Goal: Book appointment/travel/reservation

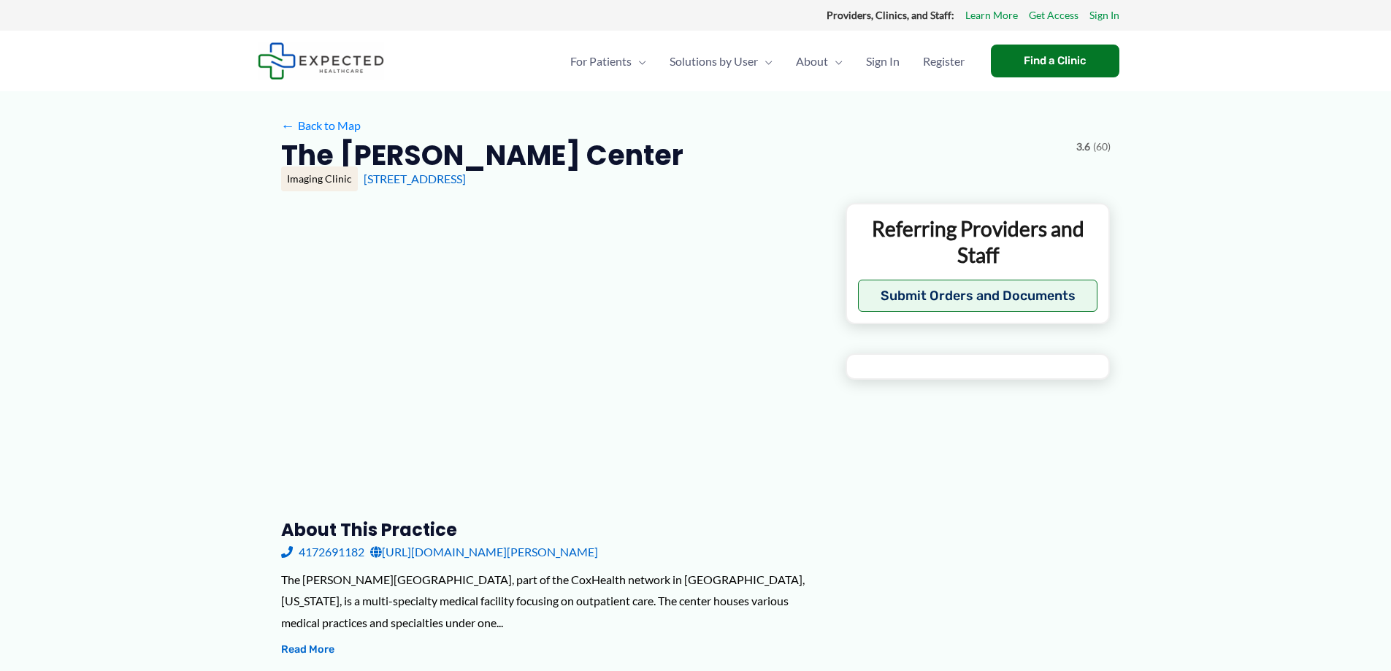
type input "**********"
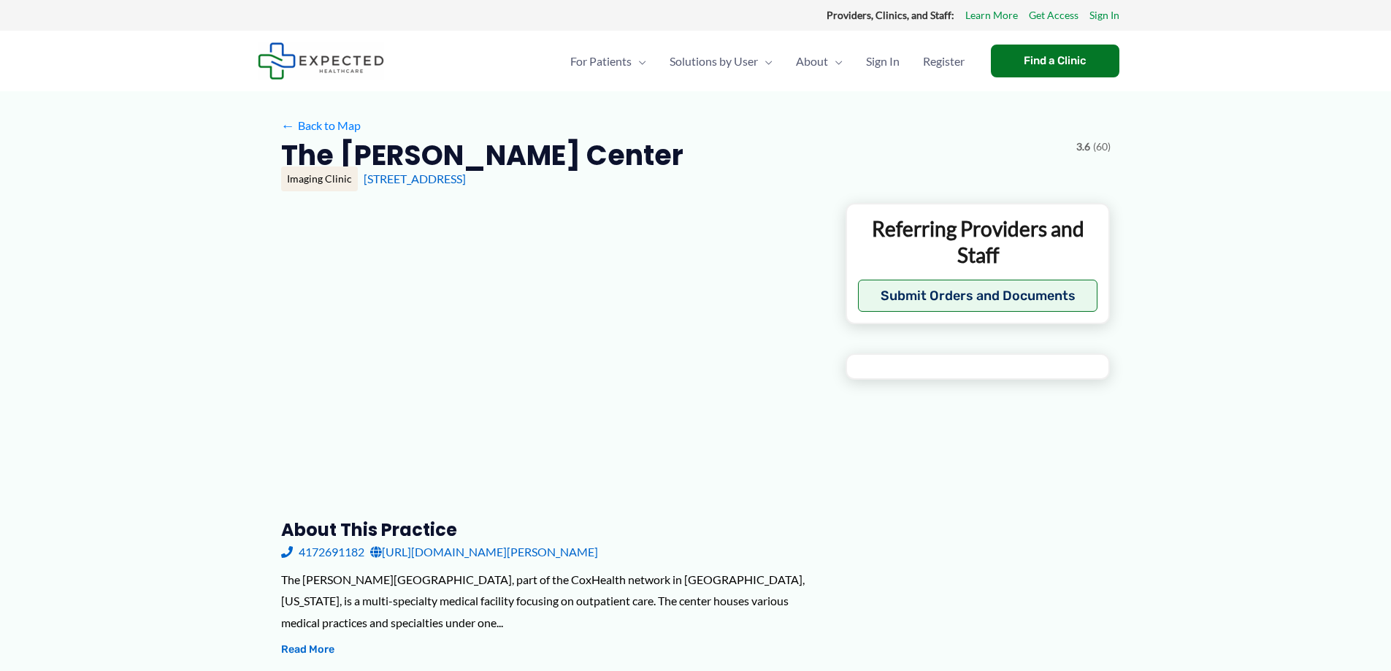
type input "**********"
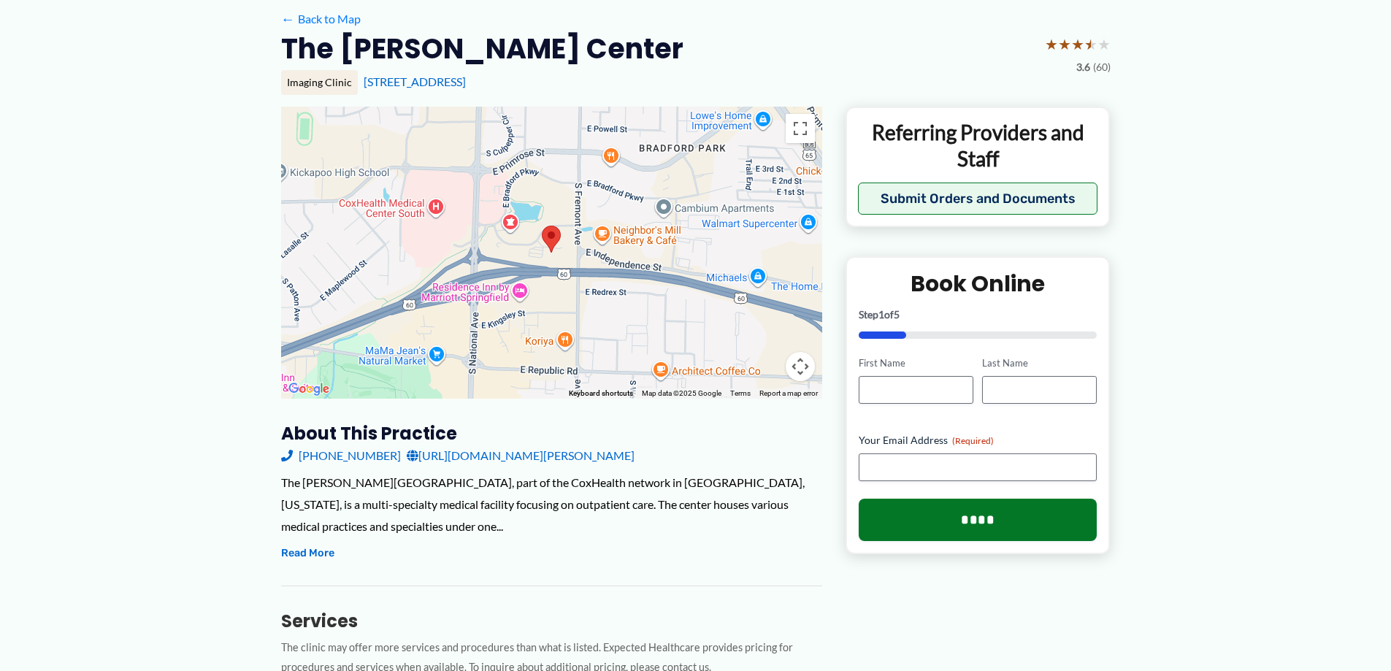
scroll to position [102, 0]
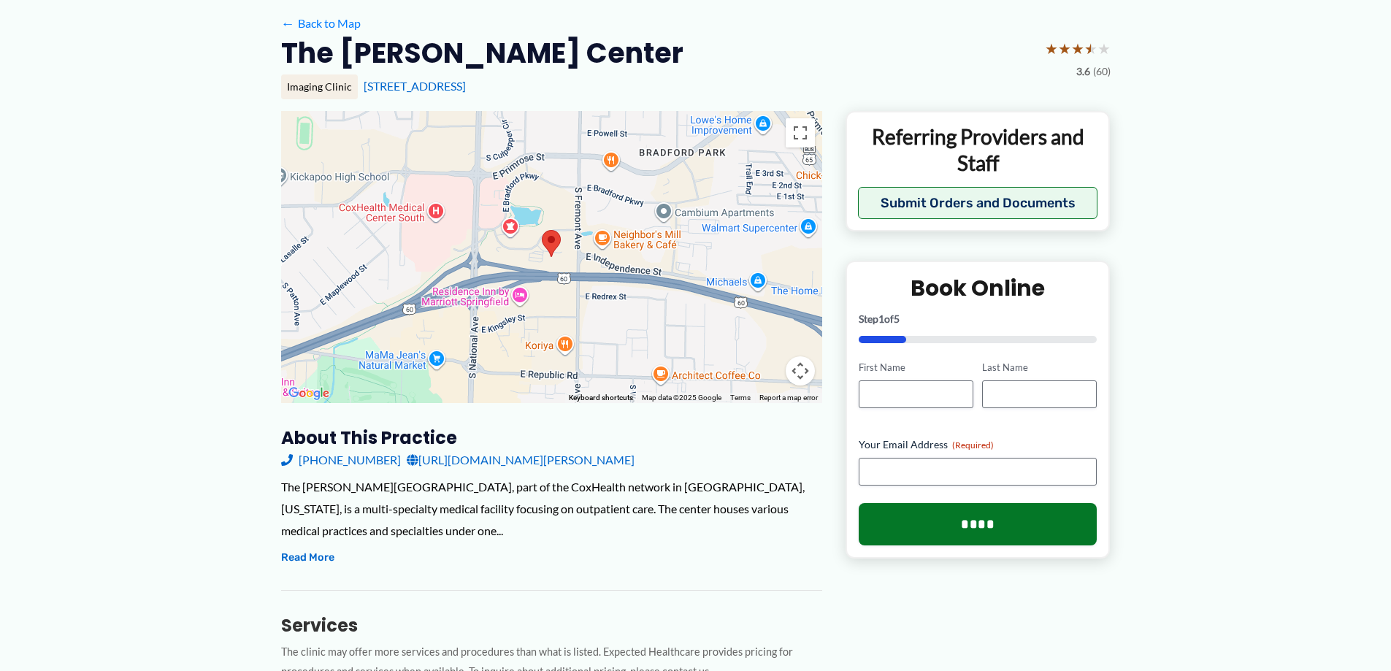
click at [494, 466] on link "[URL][DOMAIN_NAME][PERSON_NAME]" at bounding box center [521, 460] width 228 height 22
